Goal: Information Seeking & Learning: Learn about a topic

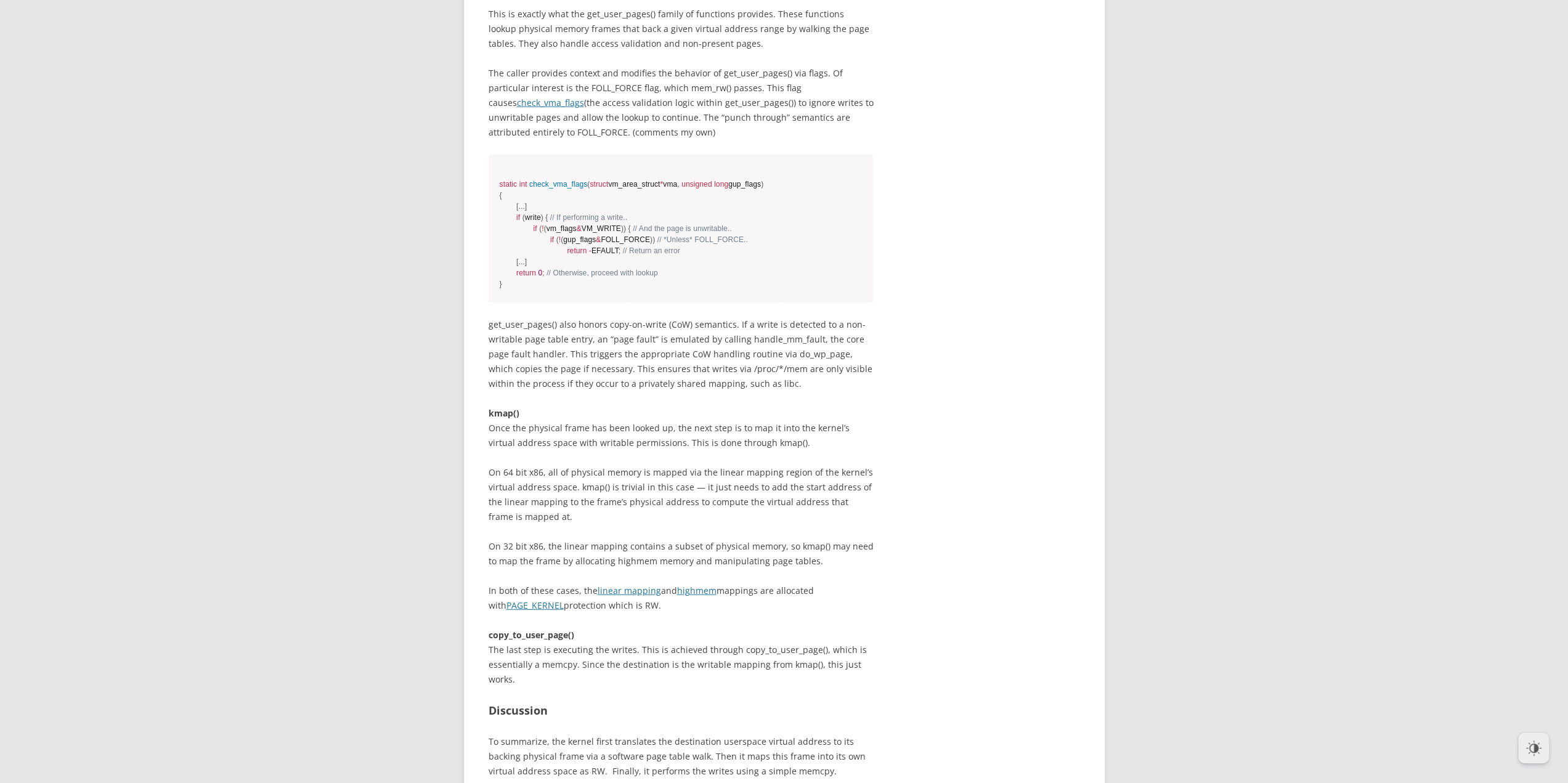
scroll to position [3080, 0]
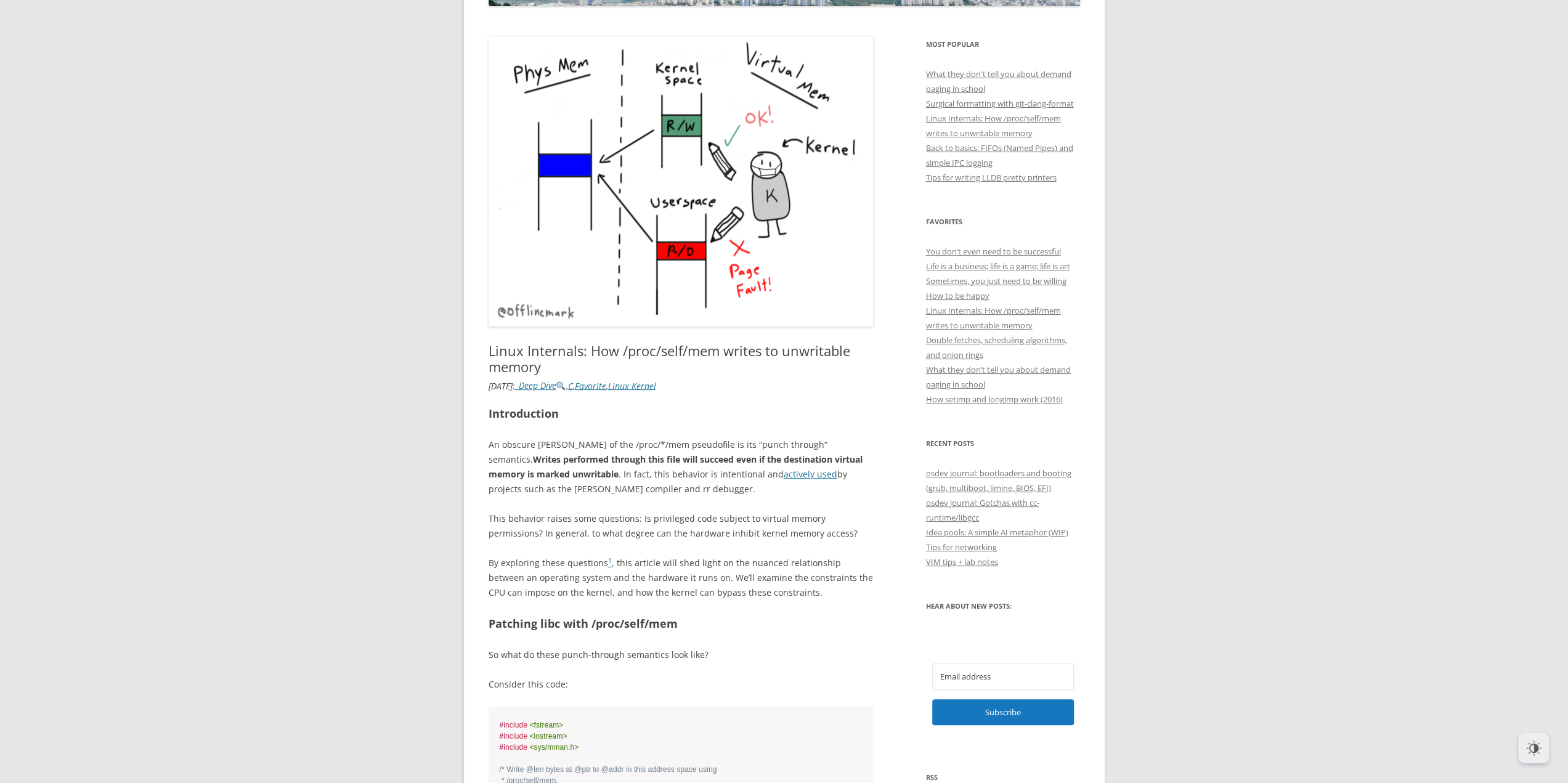
scroll to position [0, 0]
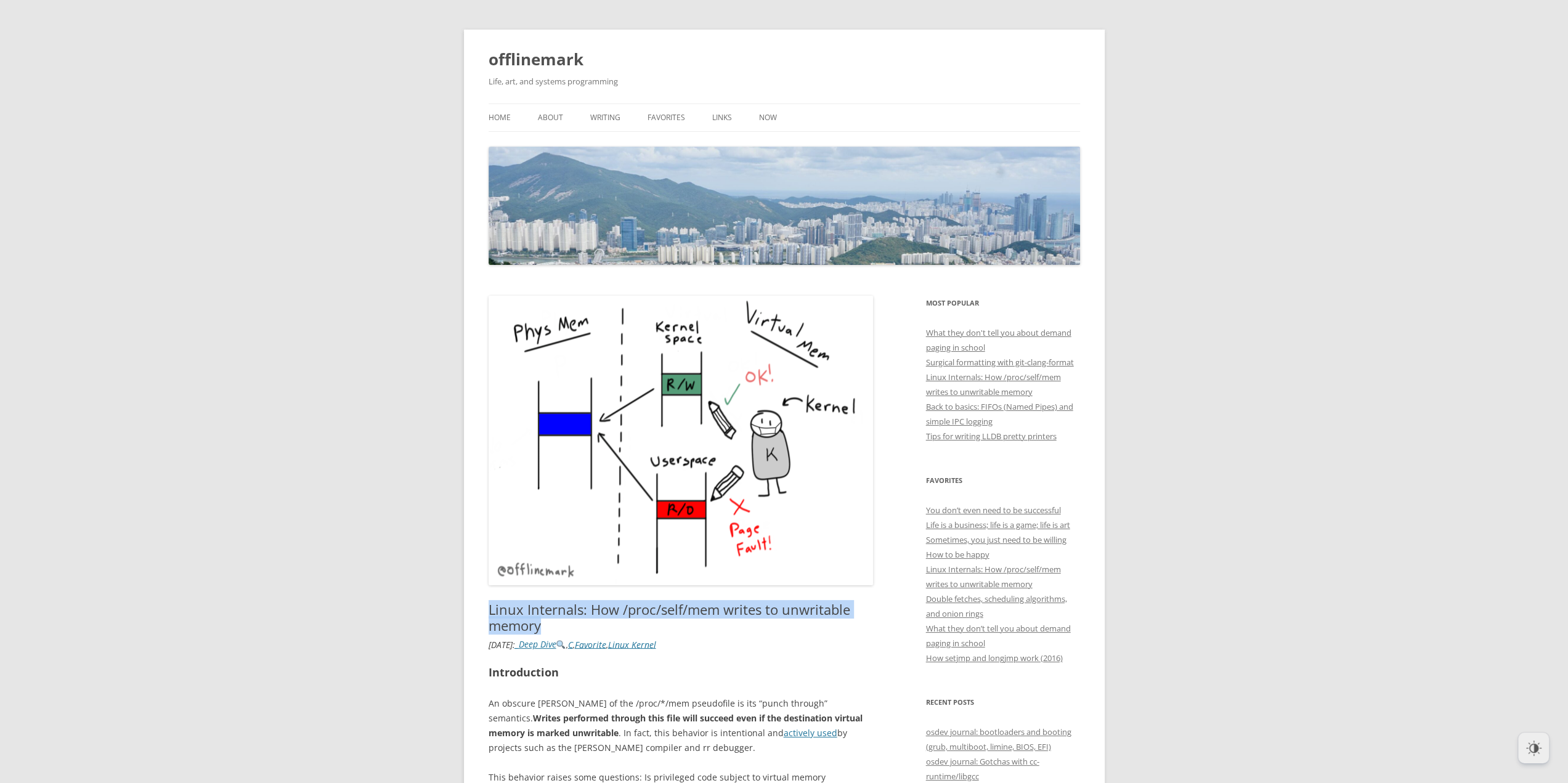
drag, startPoint x: 481, startPoint y: 607, endPoint x: 570, endPoint y: 623, distance: 90.4
copy h1 "Linux Internals: How /proc/self/mem writes to unwritable memory"
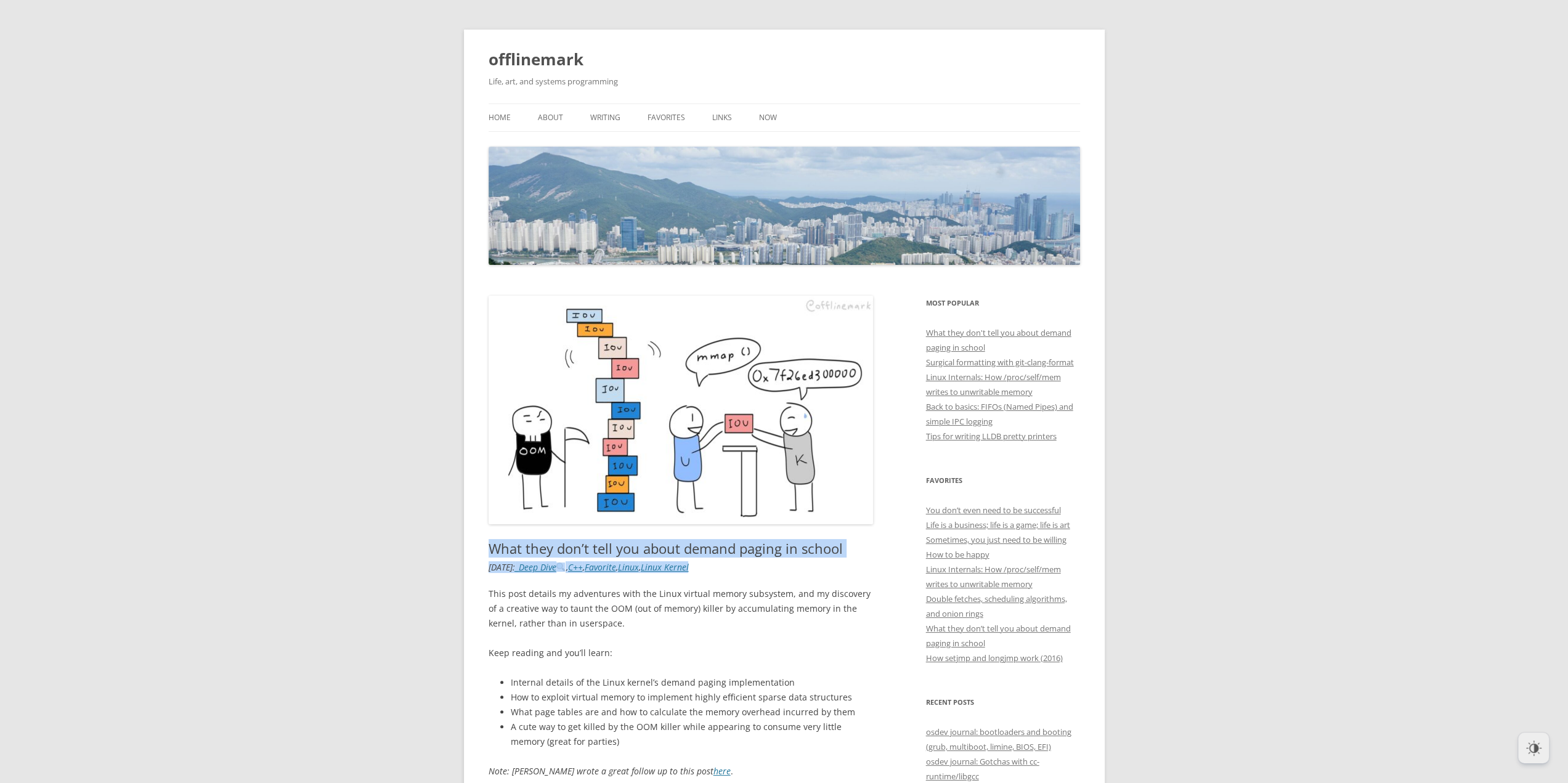
drag, startPoint x: 493, startPoint y: 548, endPoint x: 867, endPoint y: 558, distance: 374.1
click at [867, 558] on header "What they don’t tell you about demand paging in school 3 Replies [DATE] : _Deep…" at bounding box center [681, 434] width 385 height 276
click at [859, 551] on h1 "What they don’t tell you about demand paging in school" at bounding box center [681, 548] width 385 height 16
drag, startPoint x: 848, startPoint y: 548, endPoint x: 454, endPoint y: 549, distance: 394.0
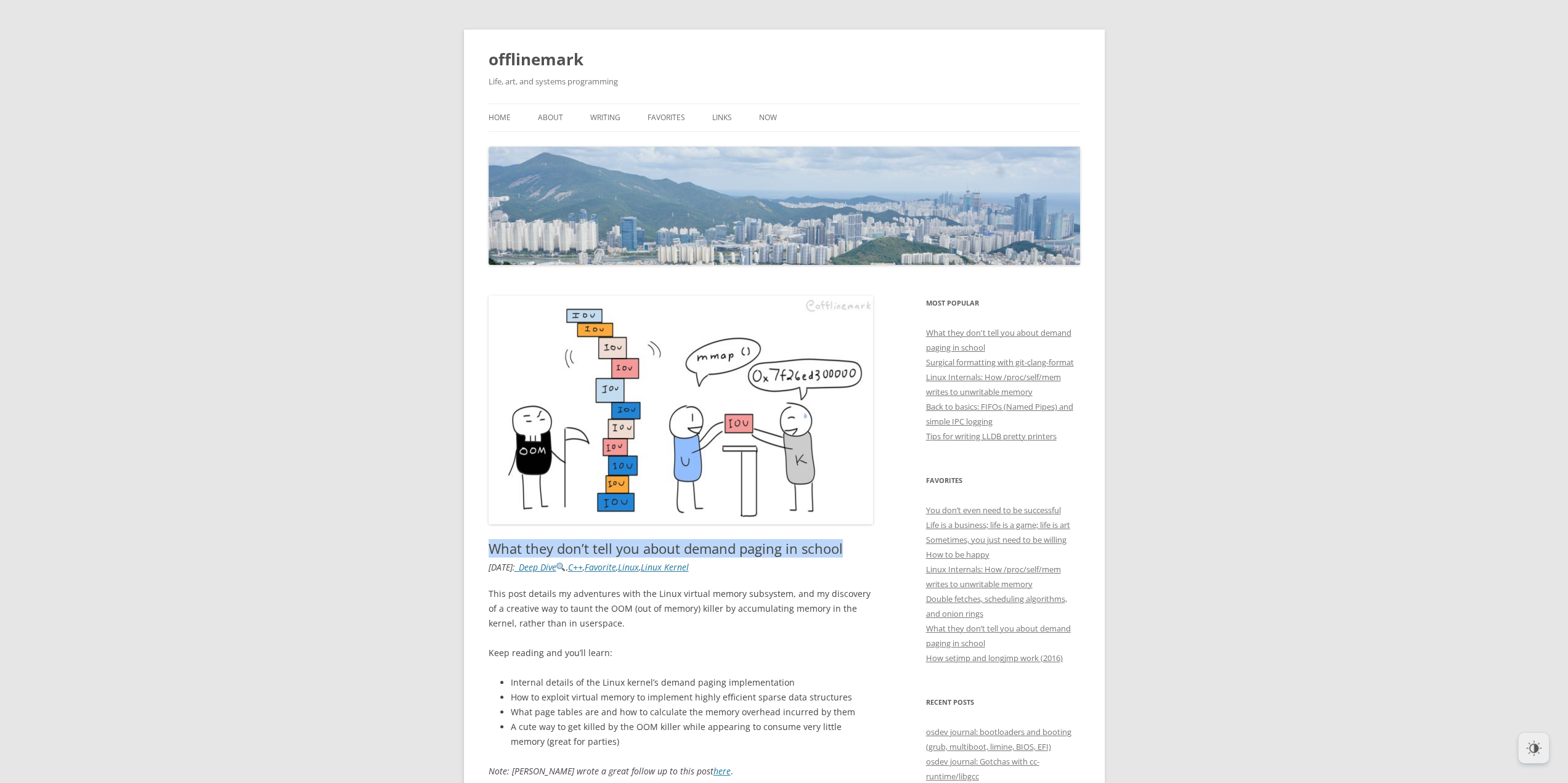
copy h1 "What they don’t tell you about demand paging in school"
click at [628, 208] on img at bounding box center [784, 205] width 591 height 118
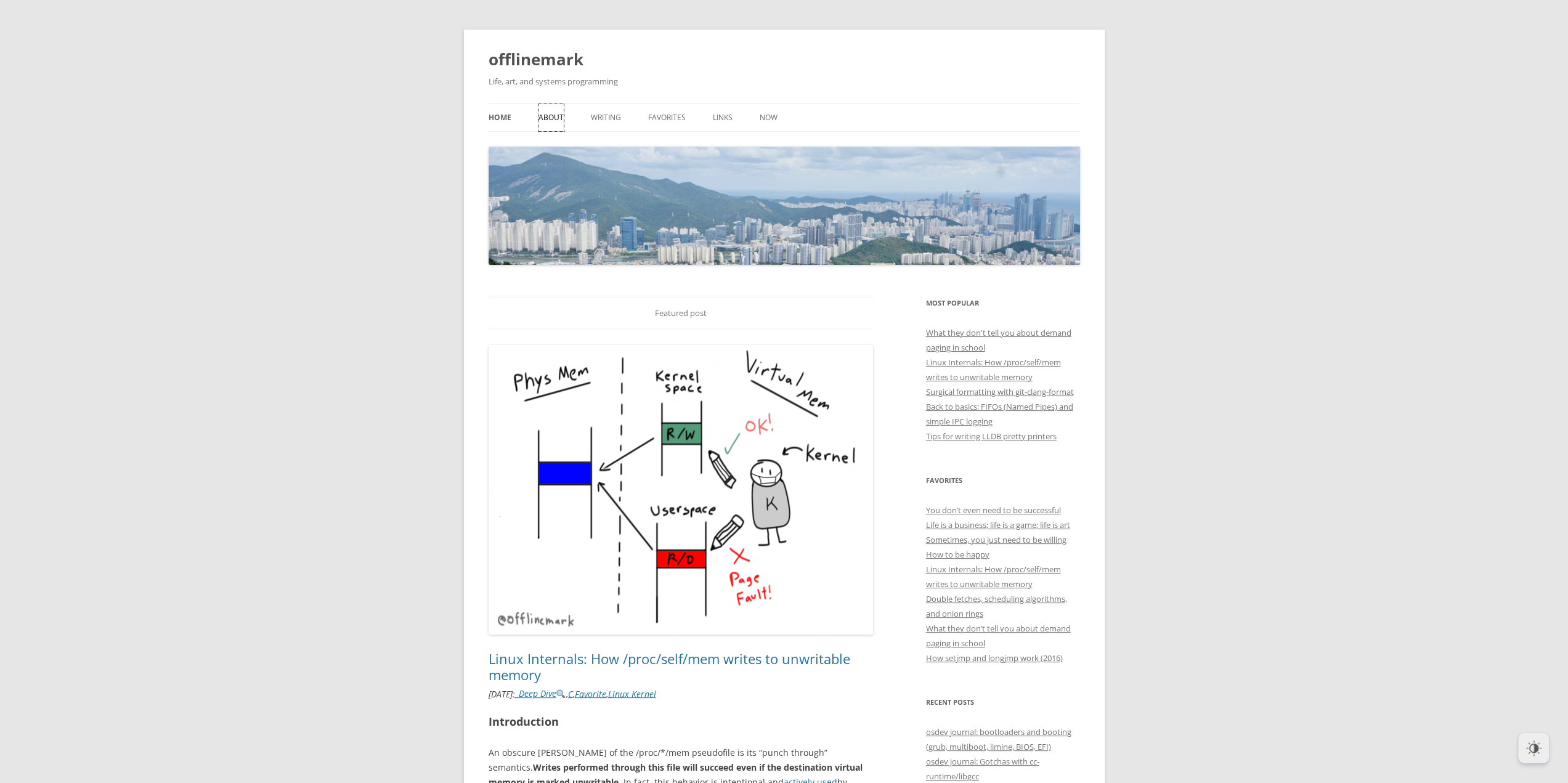
click at [545, 116] on link "About" at bounding box center [551, 117] width 25 height 27
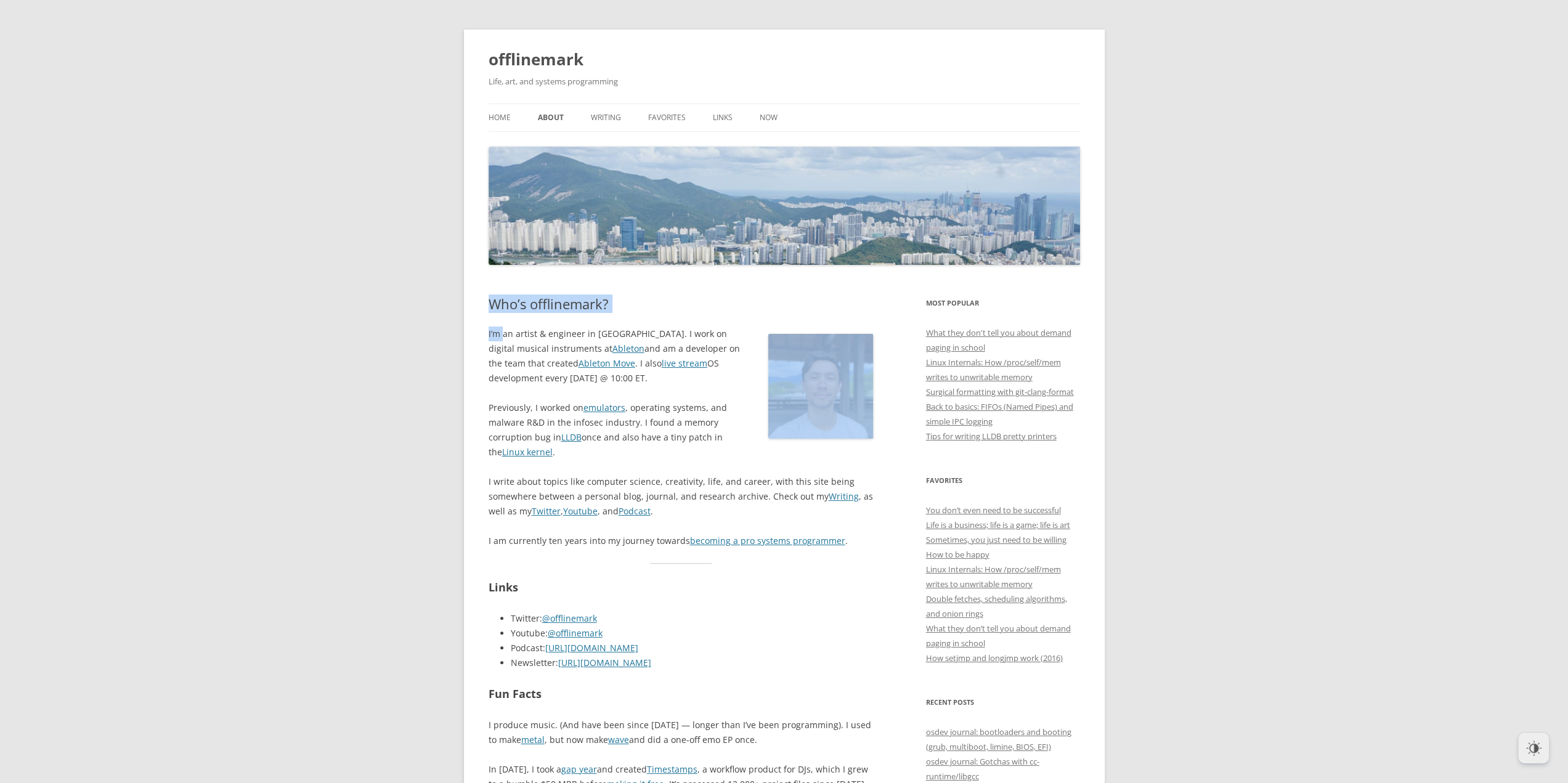
drag, startPoint x: 481, startPoint y: 307, endPoint x: 504, endPoint y: 327, distance: 30.5
click at [504, 327] on p "I’m an artist & engineer in Berlin. I work on digital musical instruments at Ab…" at bounding box center [681, 356] width 385 height 59
drag, startPoint x: 569, startPoint y: 382, endPoint x: 477, endPoint y: 339, distance: 101.6
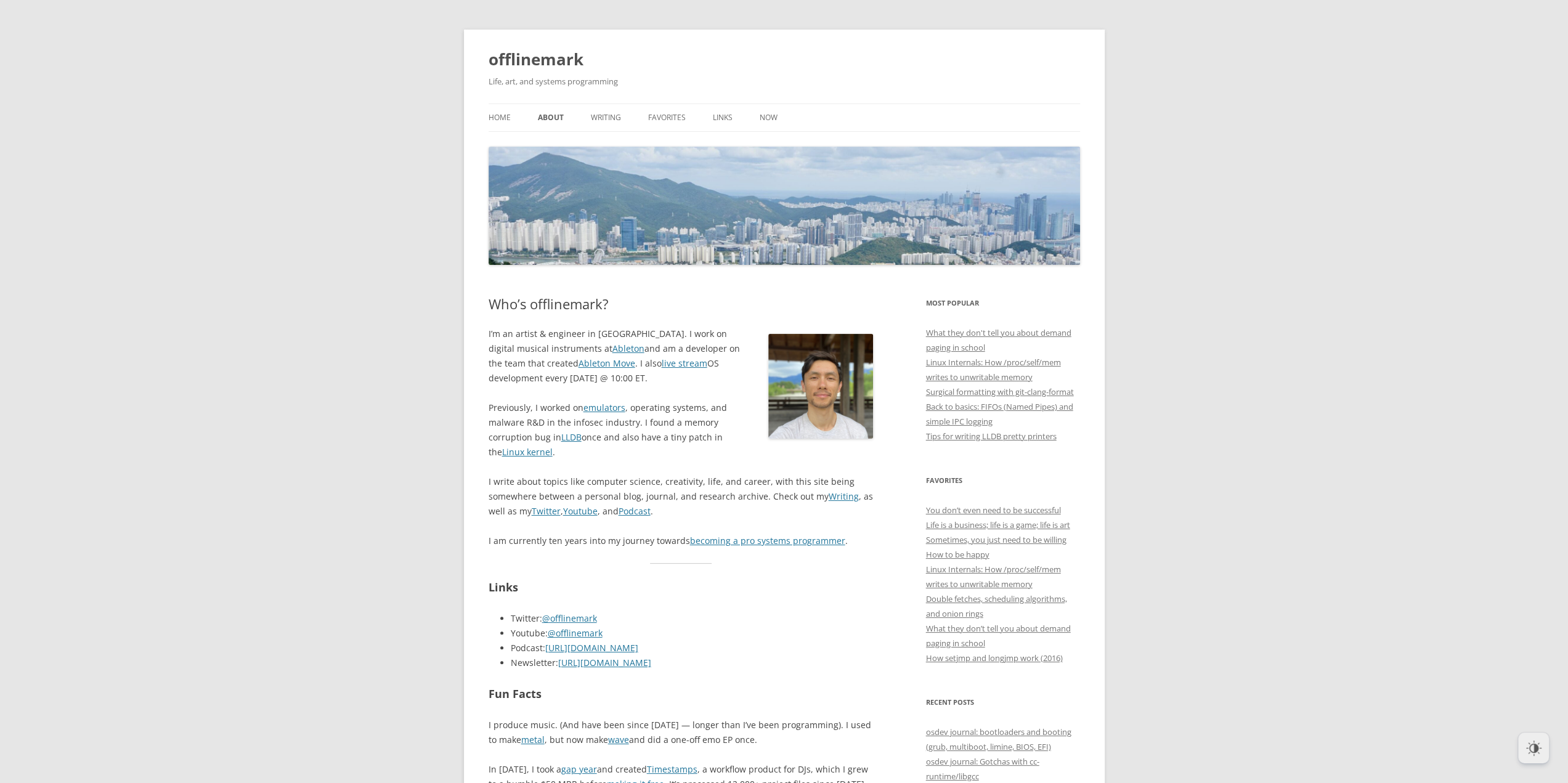
click at [662, 362] on link "live stream" at bounding box center [684, 363] width 46 height 12
drag, startPoint x: 482, startPoint y: 406, endPoint x: 568, endPoint y: 451, distance: 97.1
click at [568, 451] on p "Previously, I worked on emulators , operating systems, and malware R&D in the i…" at bounding box center [681, 430] width 385 height 59
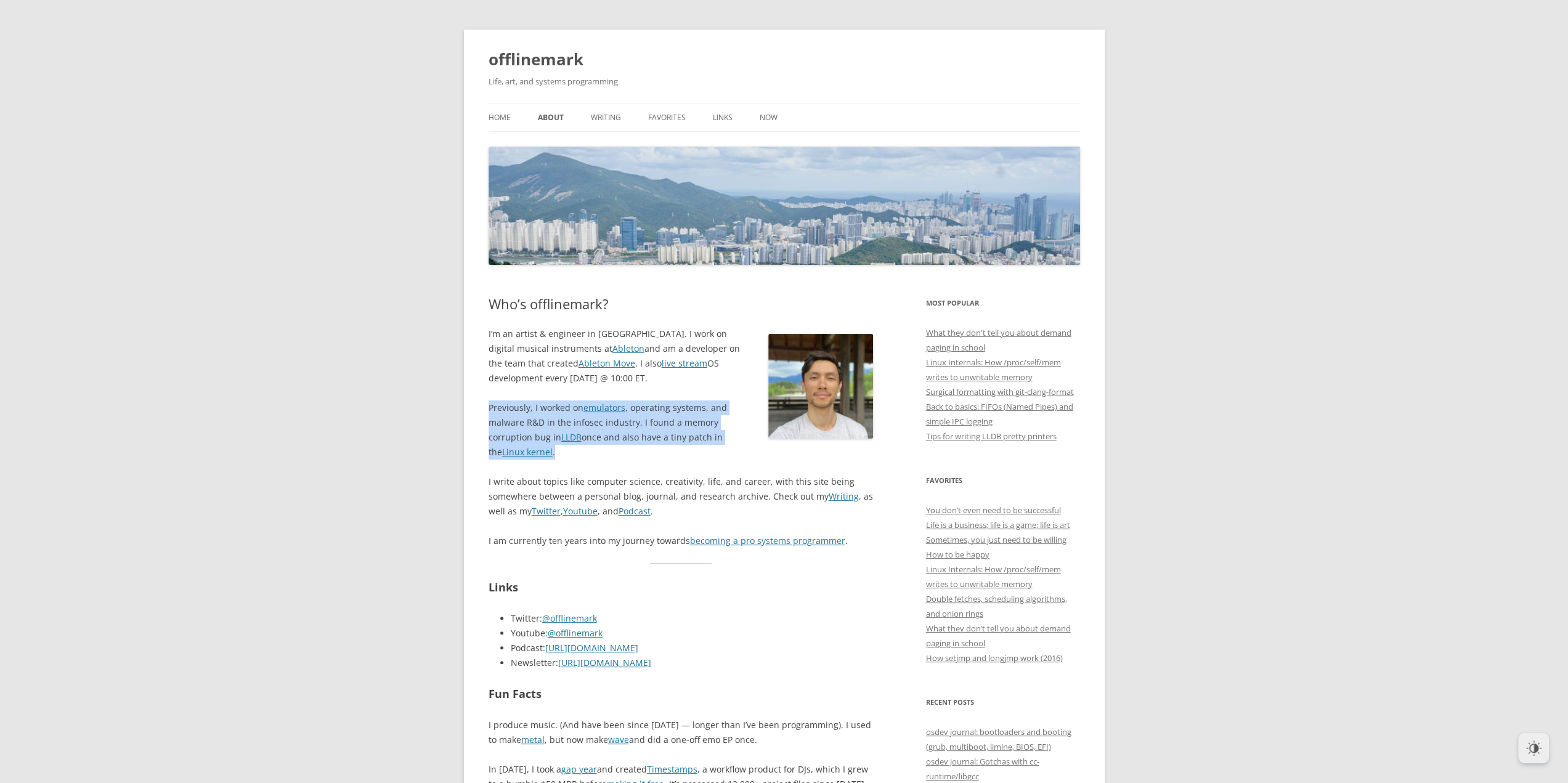
drag, startPoint x: 568, startPoint y: 451, endPoint x: 477, endPoint y: 402, distance: 103.4
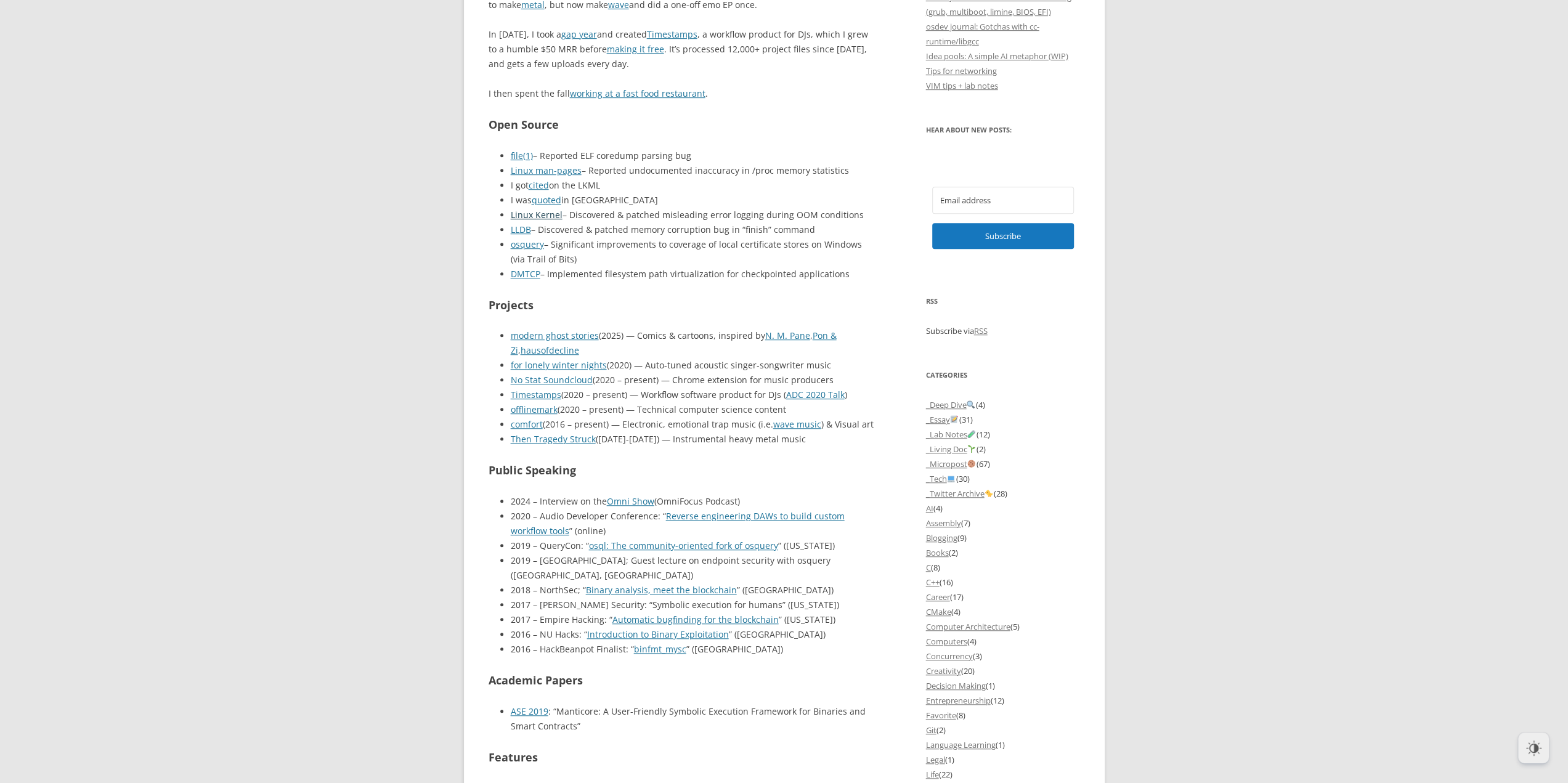
scroll to position [739, 0]
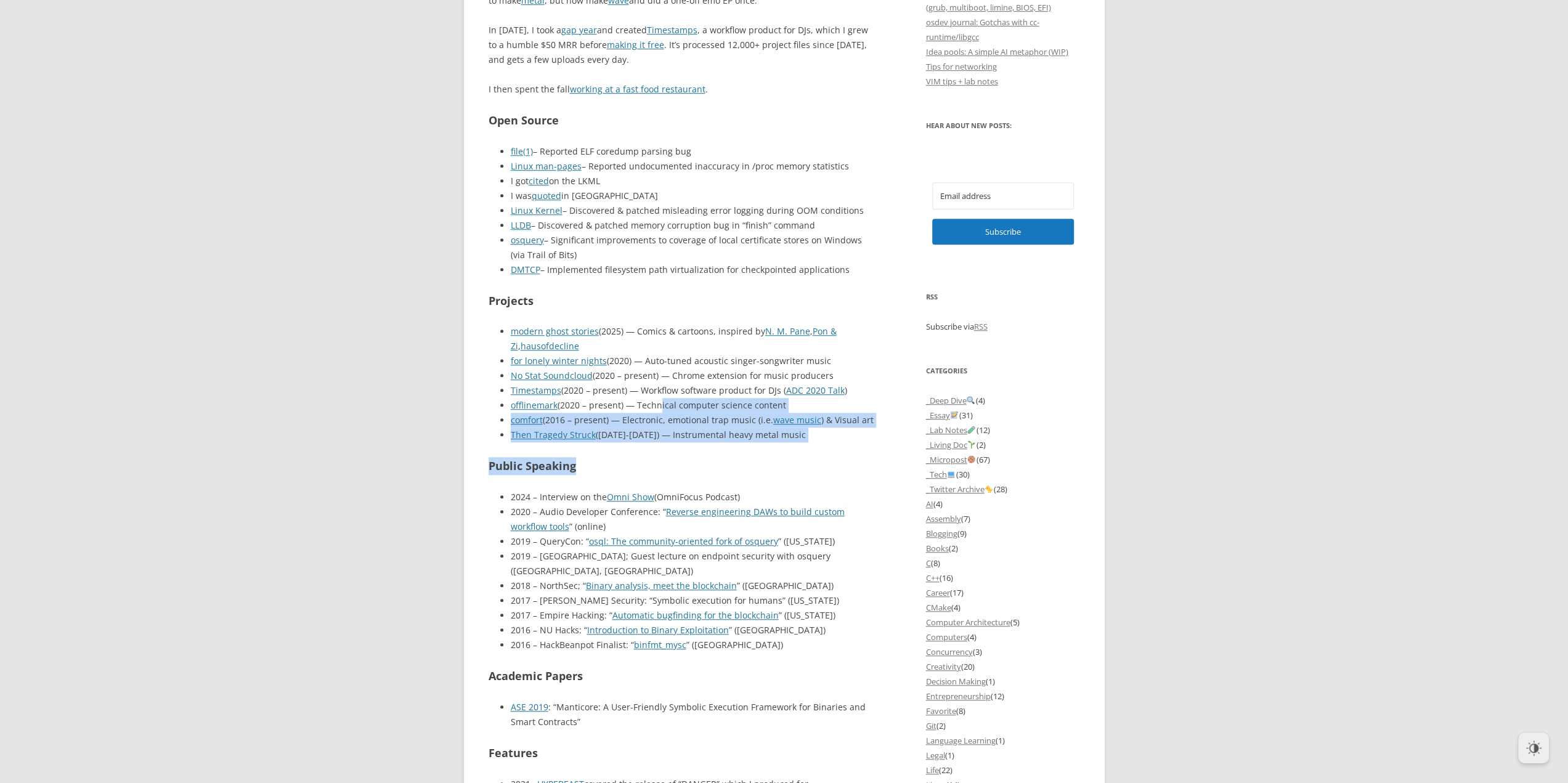
drag, startPoint x: 665, startPoint y: 413, endPoint x: 713, endPoint y: 465, distance: 70.8
click at [713, 465] on div "Fun Facts I produce music. (And have been since 2010 — longer than I’ve been pr…" at bounding box center [681, 451] width 385 height 1012
click at [713, 465] on h2 "Public Speaking" at bounding box center [681, 465] width 385 height 17
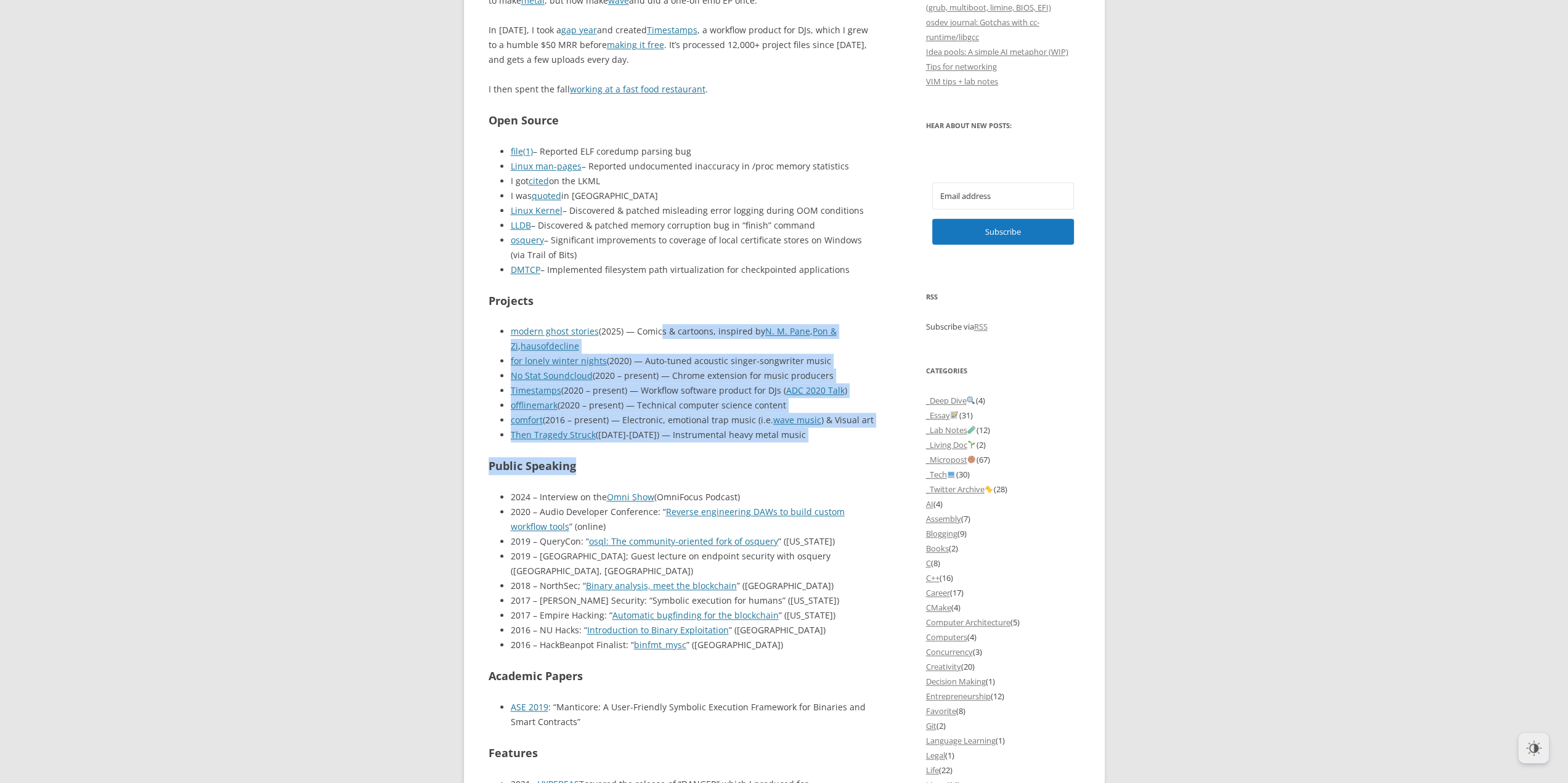
drag, startPoint x: 703, startPoint y: 447, endPoint x: 658, endPoint y: 313, distance: 141.4
click at [658, 313] on div "Fun Facts I produce music. (And have been since 2010 — longer than I’ve been pr…" at bounding box center [681, 451] width 385 height 1012
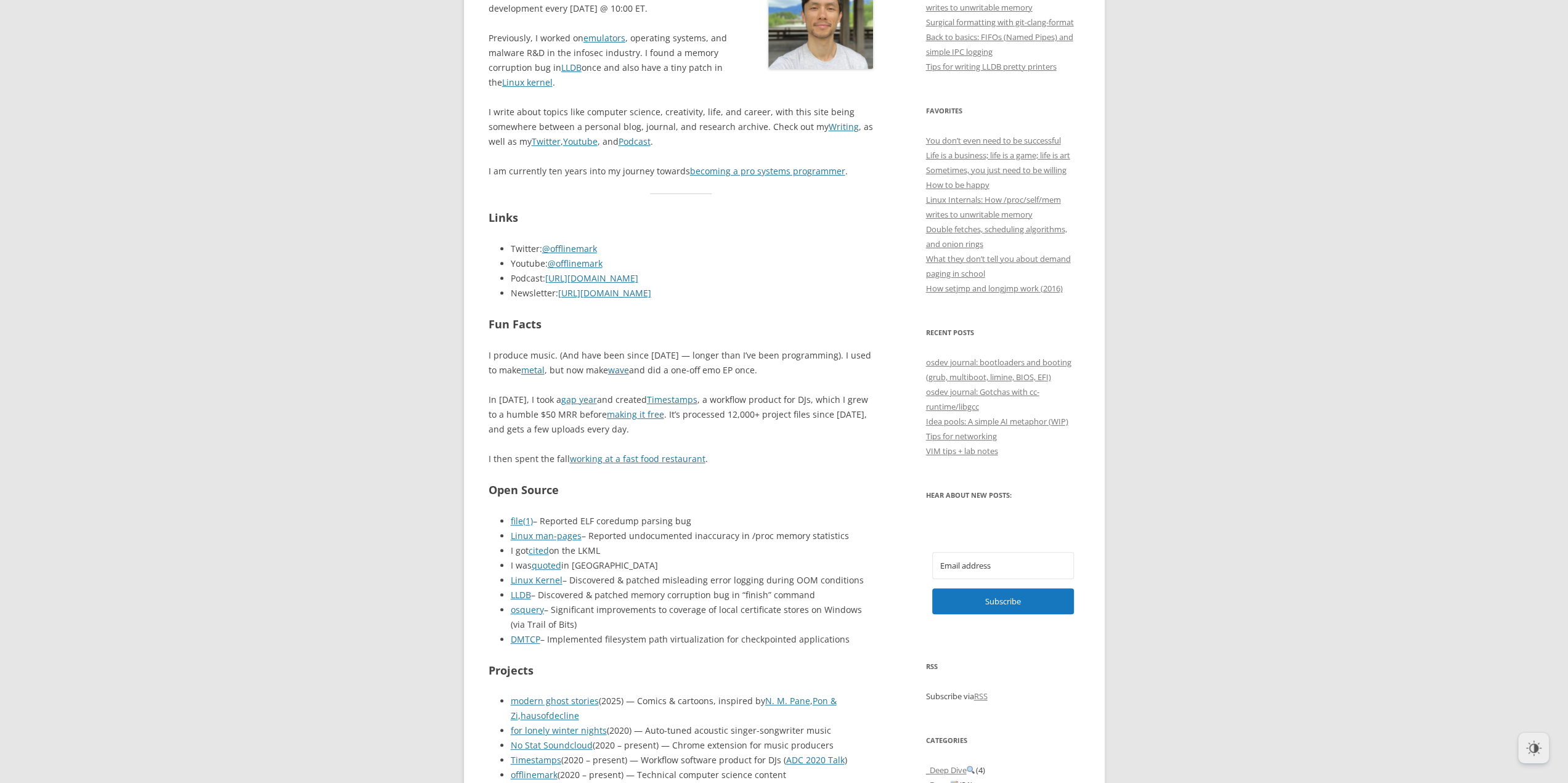
scroll to position [62, 0]
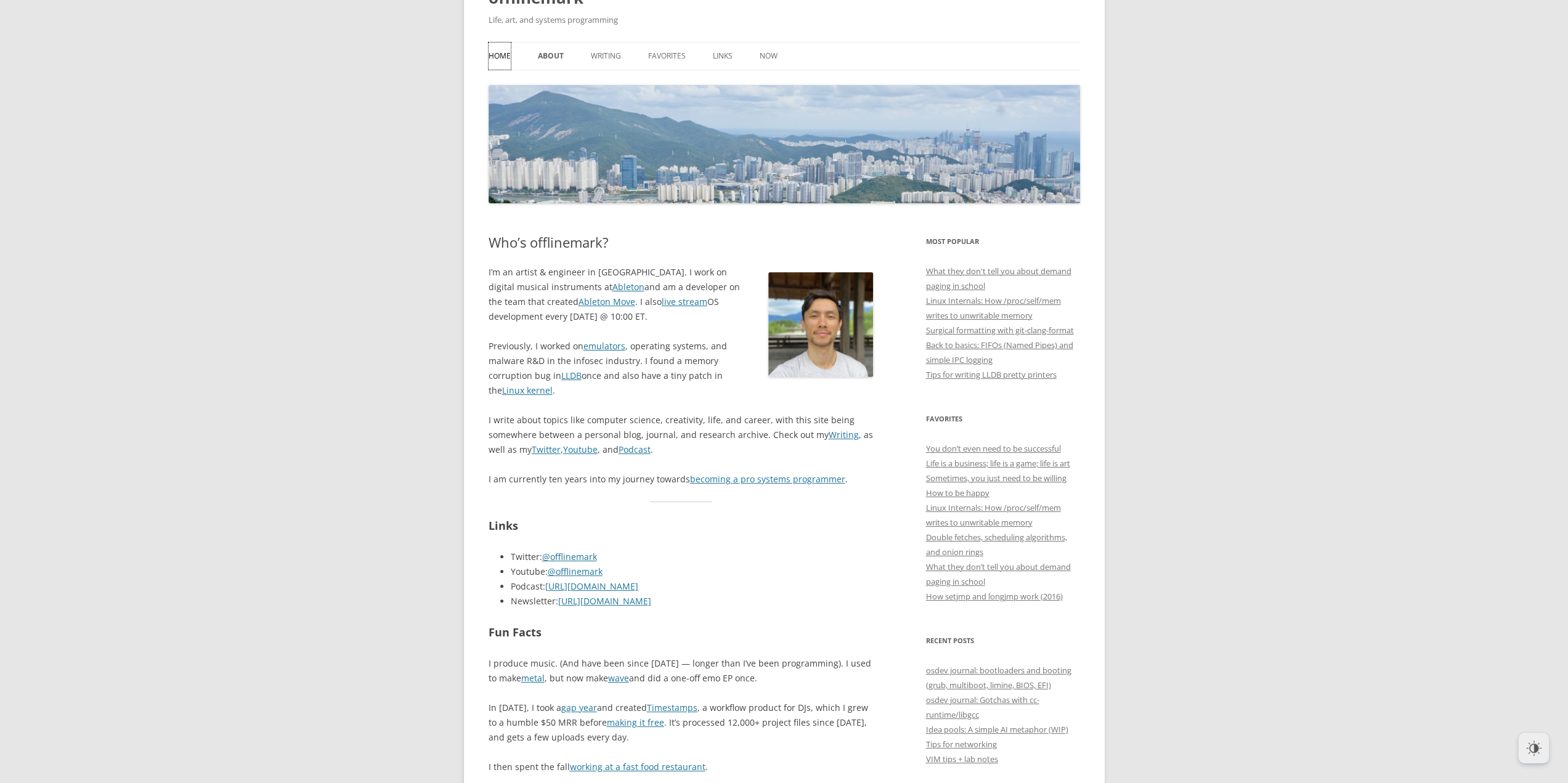
click at [504, 50] on link "Home" at bounding box center [500, 56] width 22 height 27
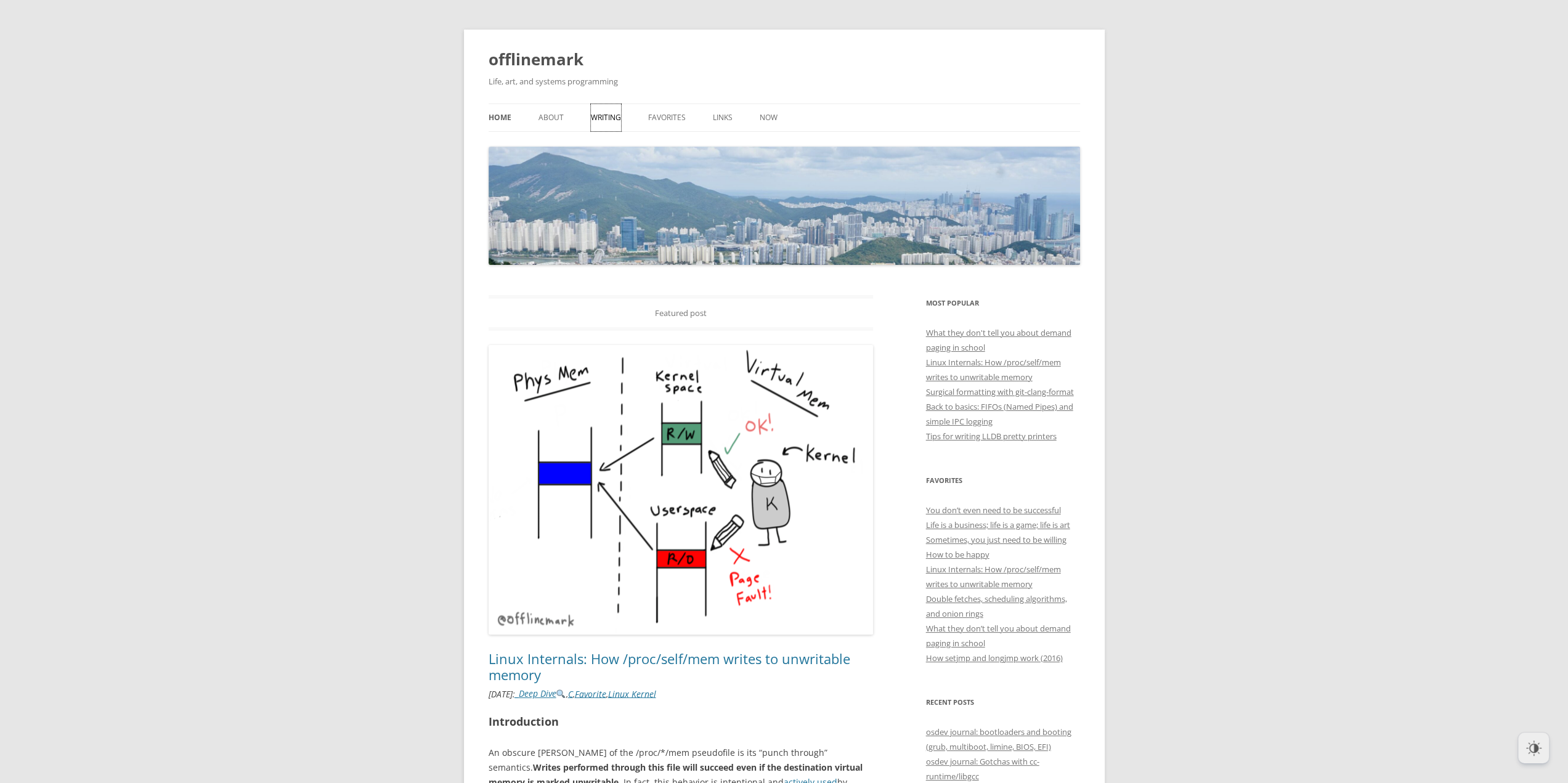
click at [605, 121] on link "Writing" at bounding box center [606, 117] width 30 height 27
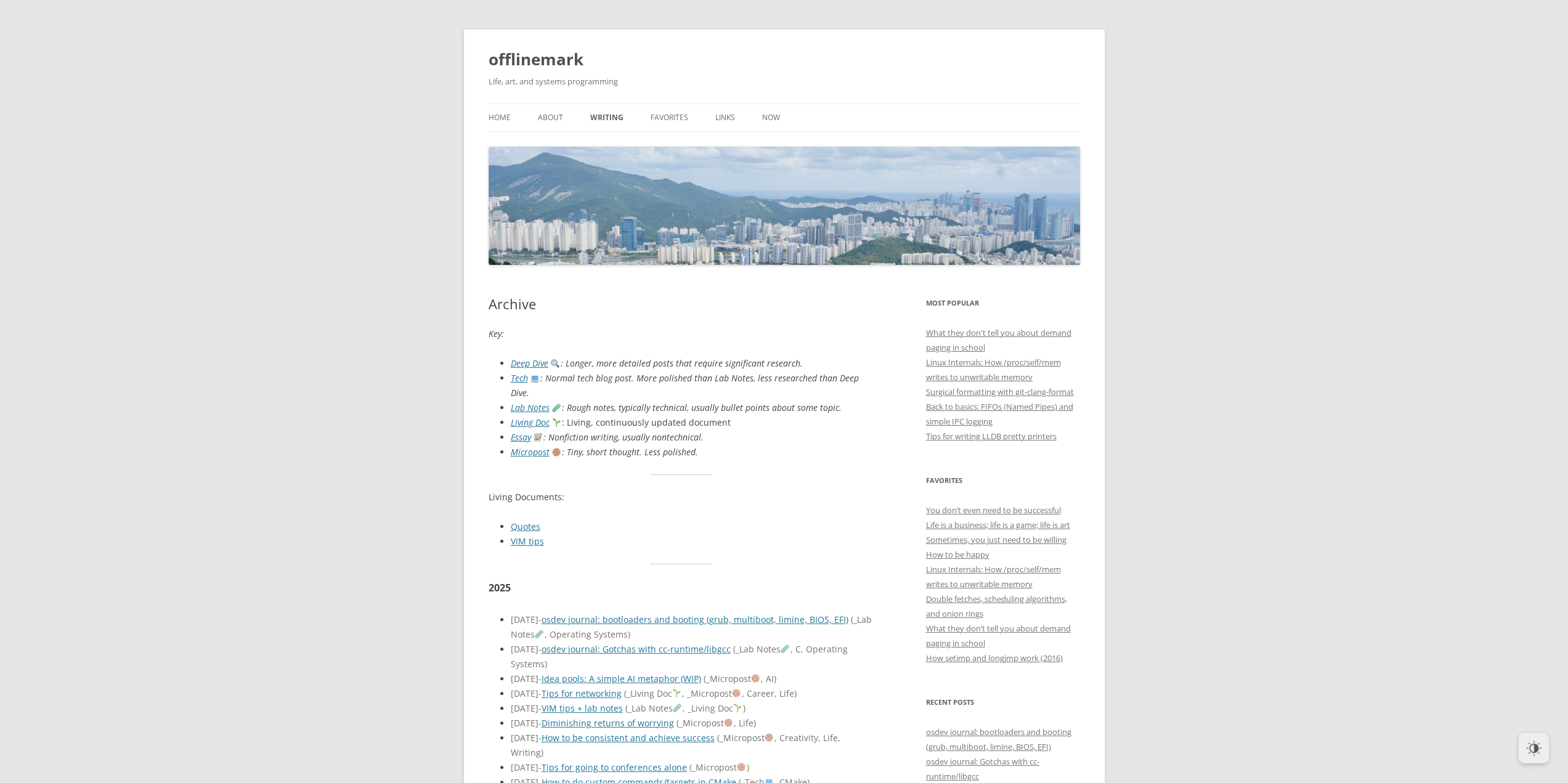
scroll to position [308, 0]
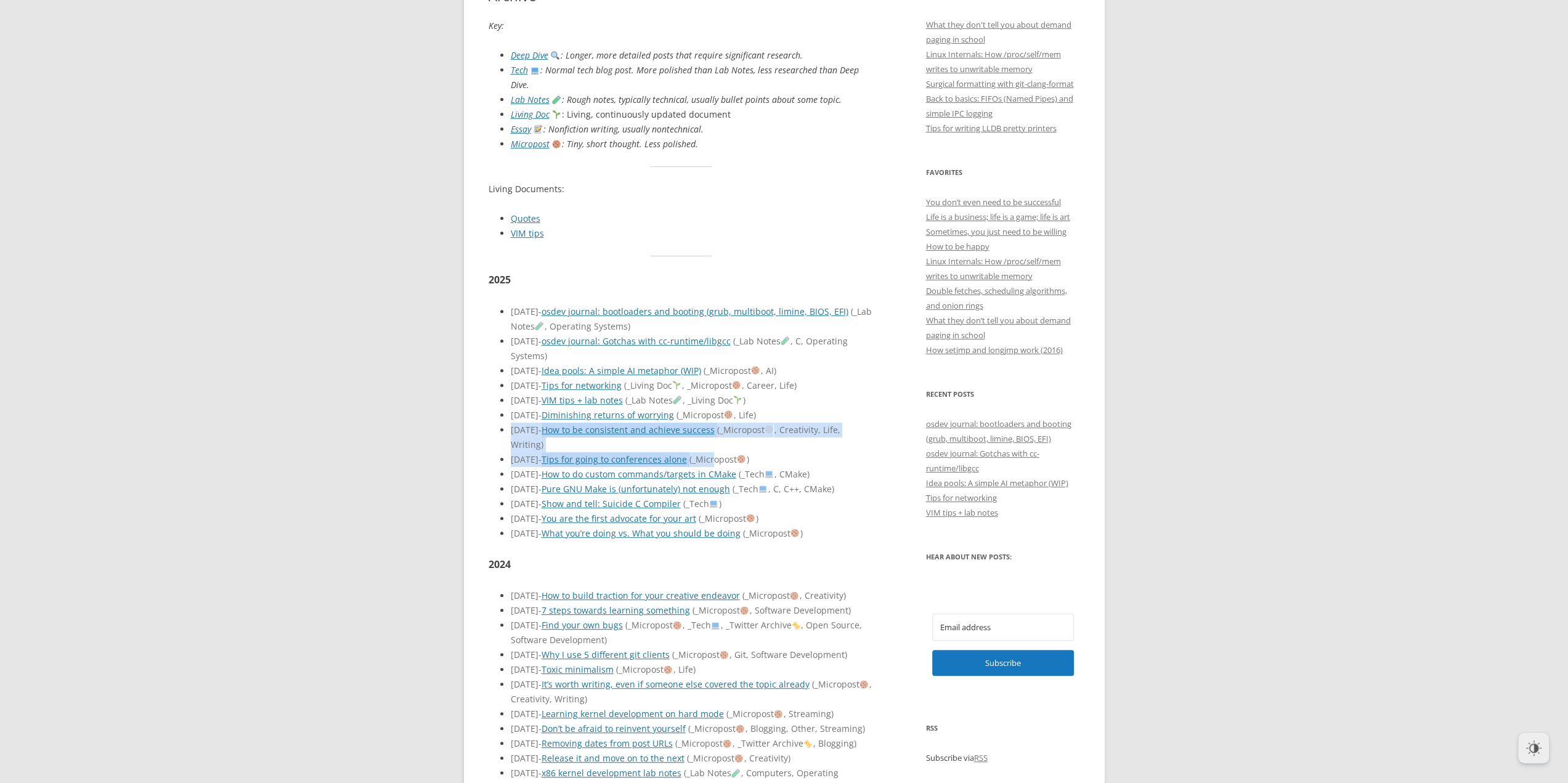
drag, startPoint x: 496, startPoint y: 421, endPoint x: 732, endPoint y: 442, distance: 236.9
click at [732, 442] on ul "[DATE] - osdev journal: bootloaders and booting (grub, multiboot, limine, BIOS,…" at bounding box center [681, 422] width 385 height 237
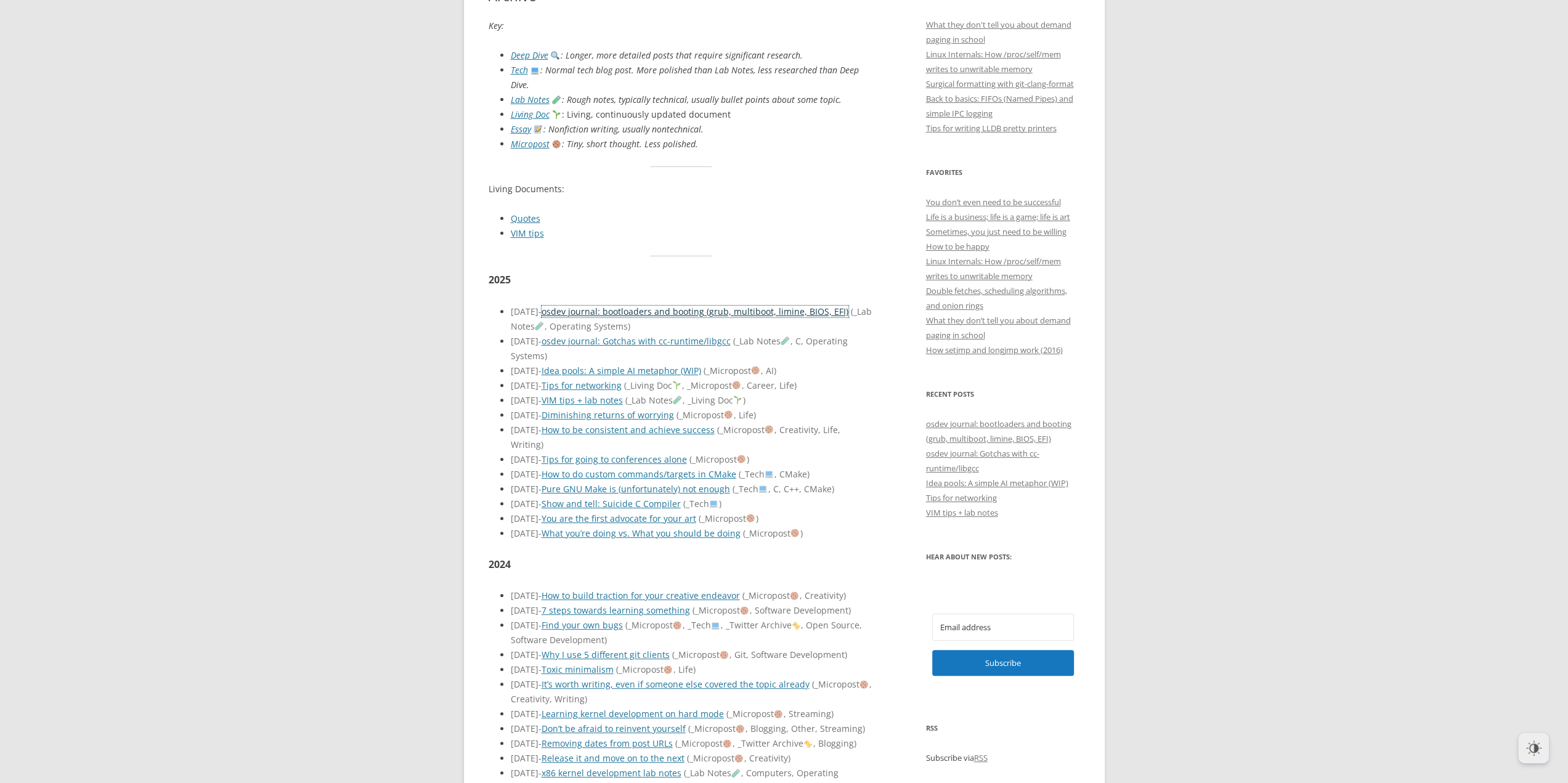
click at [599, 306] on link "osdev journal: bootloaders and booting (grub, multiboot, limine, BIOS, EFI)" at bounding box center [694, 312] width 307 height 12
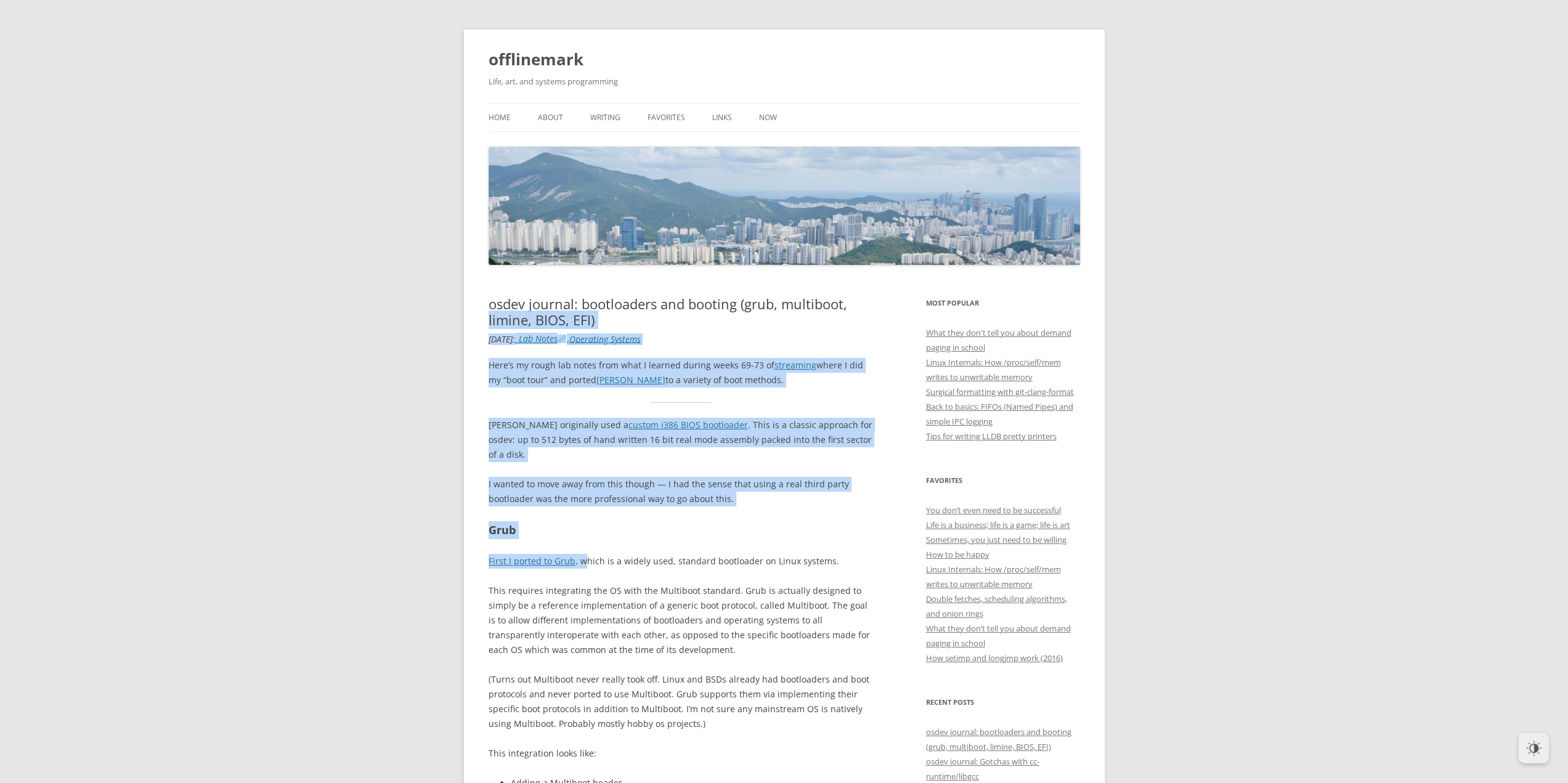
drag, startPoint x: 480, startPoint y: 313, endPoint x: 584, endPoint y: 527, distance: 237.9
click at [583, 521] on h2 "Grub" at bounding box center [681, 529] width 385 height 17
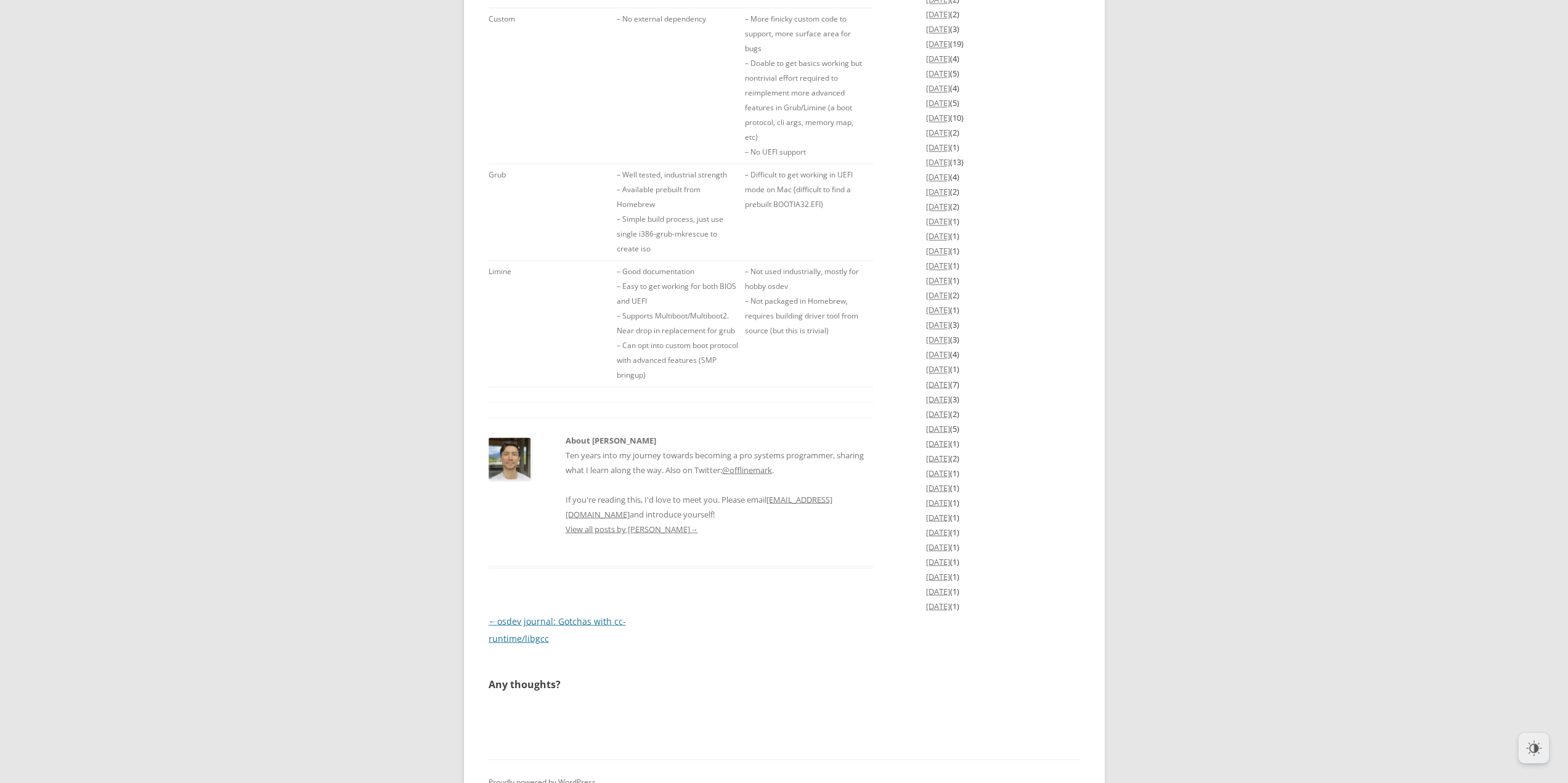
scroll to position [1972, 0]
